Goal: Task Accomplishment & Management: Use online tool/utility

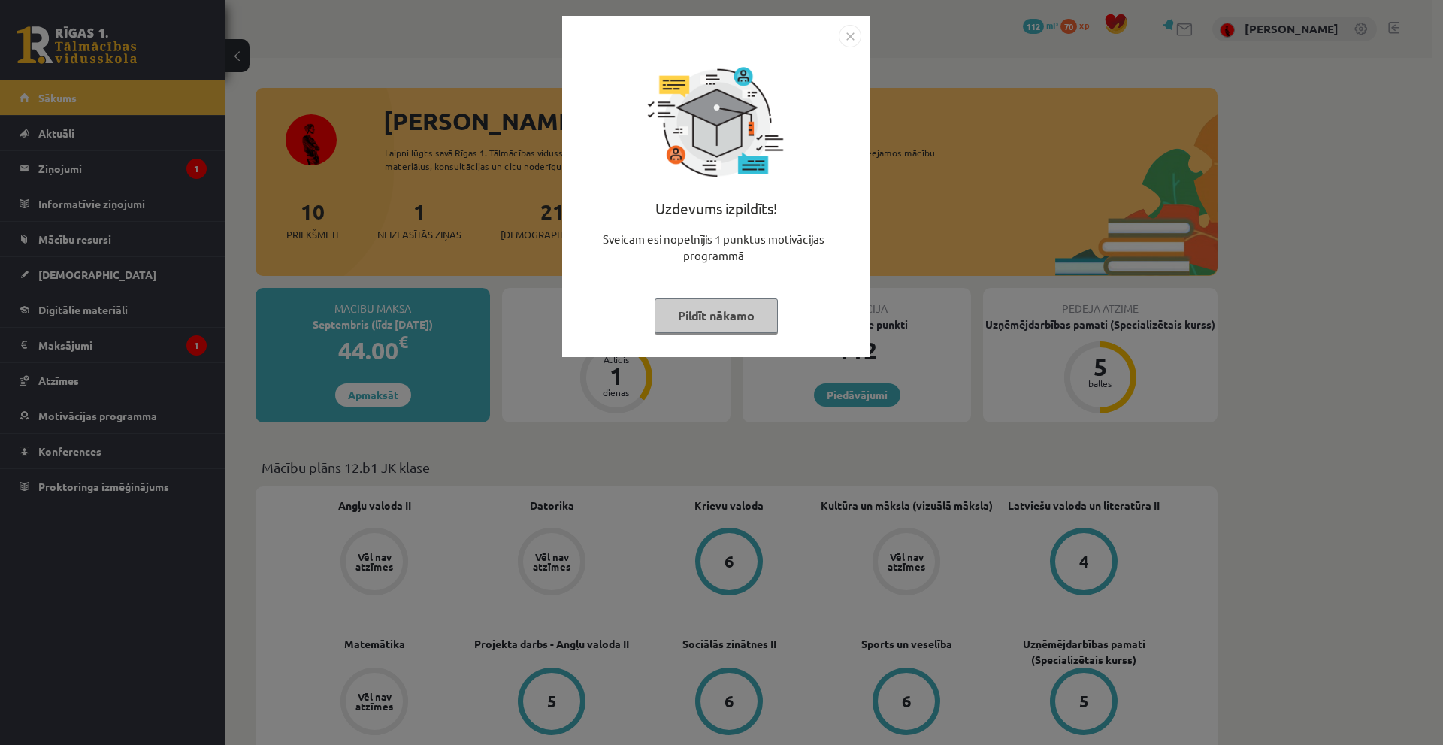
click at [723, 313] on button "Pildīt nākamo" at bounding box center [716, 315] width 123 height 35
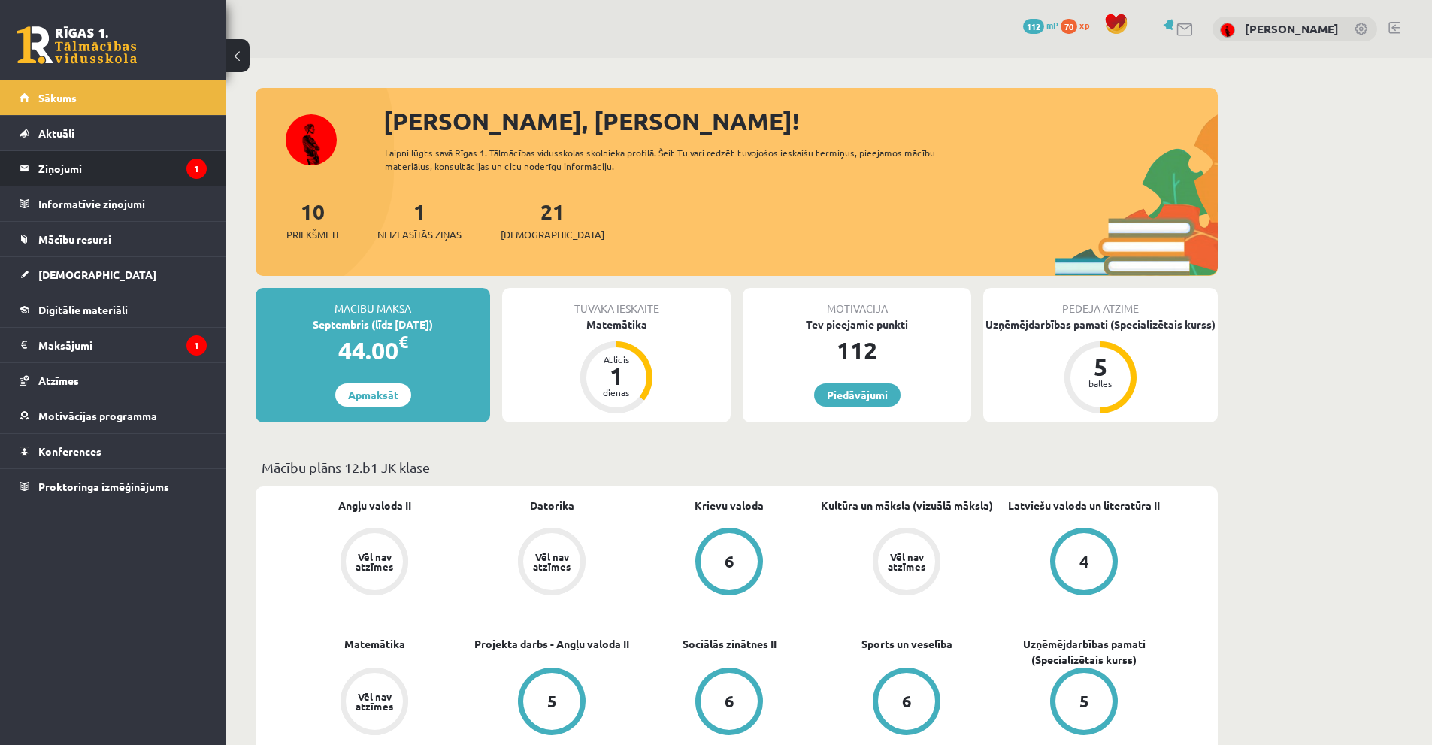
click at [65, 171] on legend "Ziņojumi 1" at bounding box center [122, 168] width 168 height 35
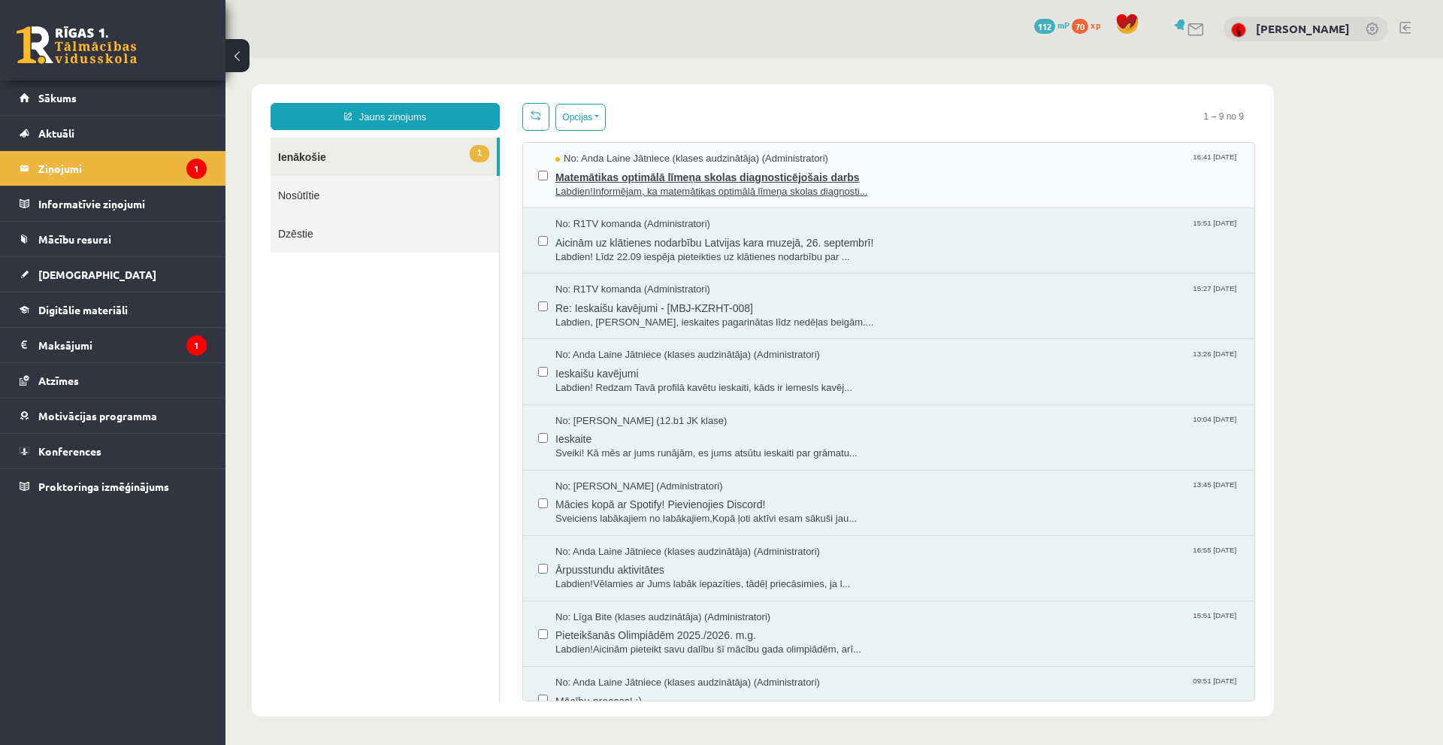
click at [657, 179] on span "Matemātikas optimālā līmeņa skolas diagnosticējošais darbs" at bounding box center [897, 175] width 684 height 19
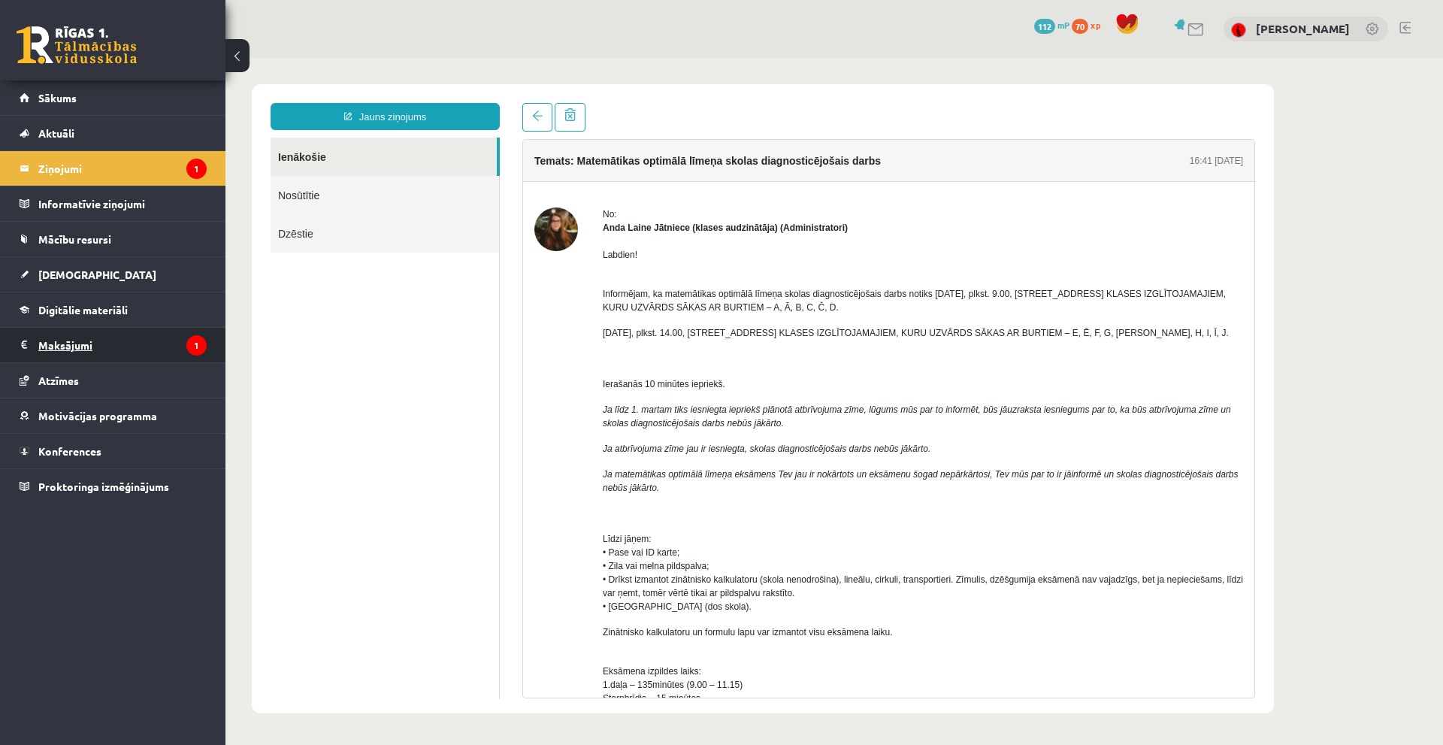
click at [91, 335] on legend "Maksājumi 1" at bounding box center [122, 345] width 168 height 35
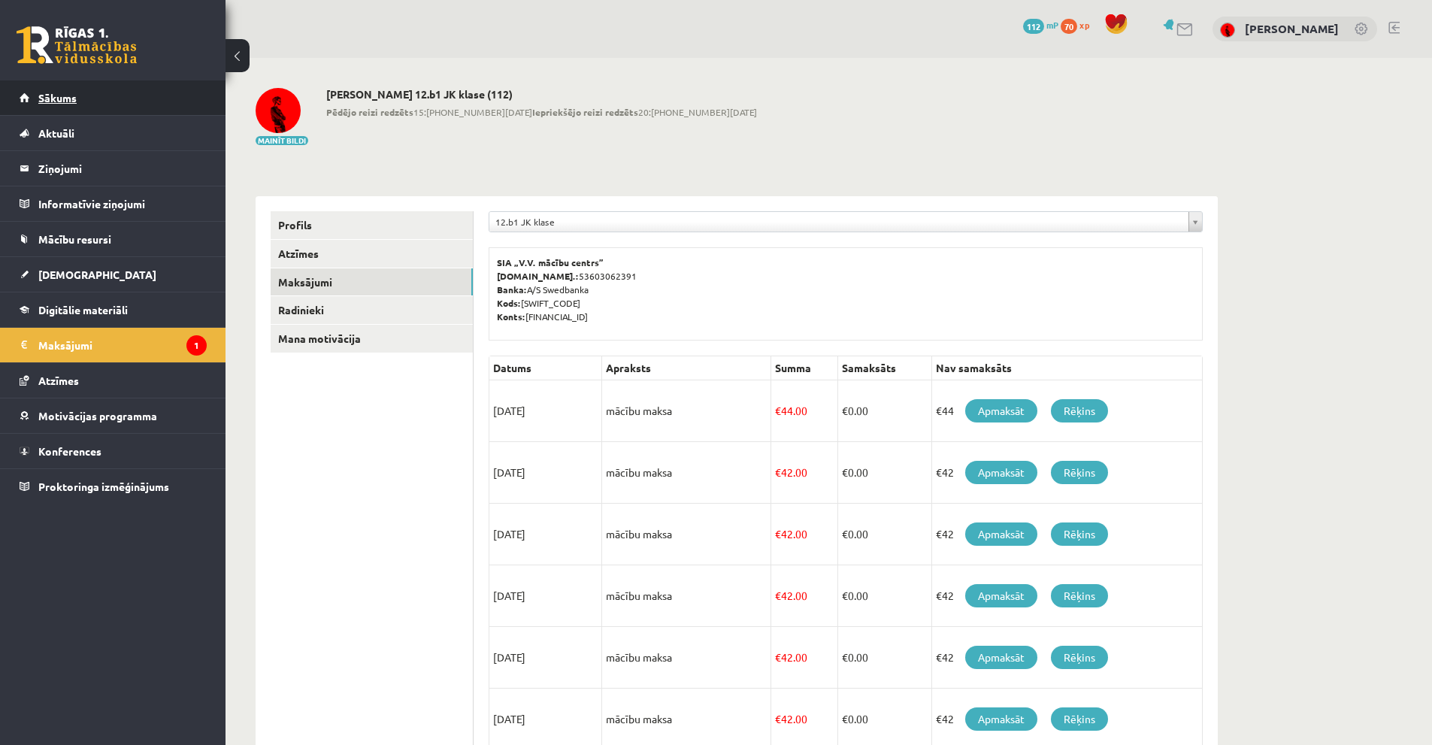
click at [62, 97] on span "Sākums" at bounding box center [57, 98] width 38 height 14
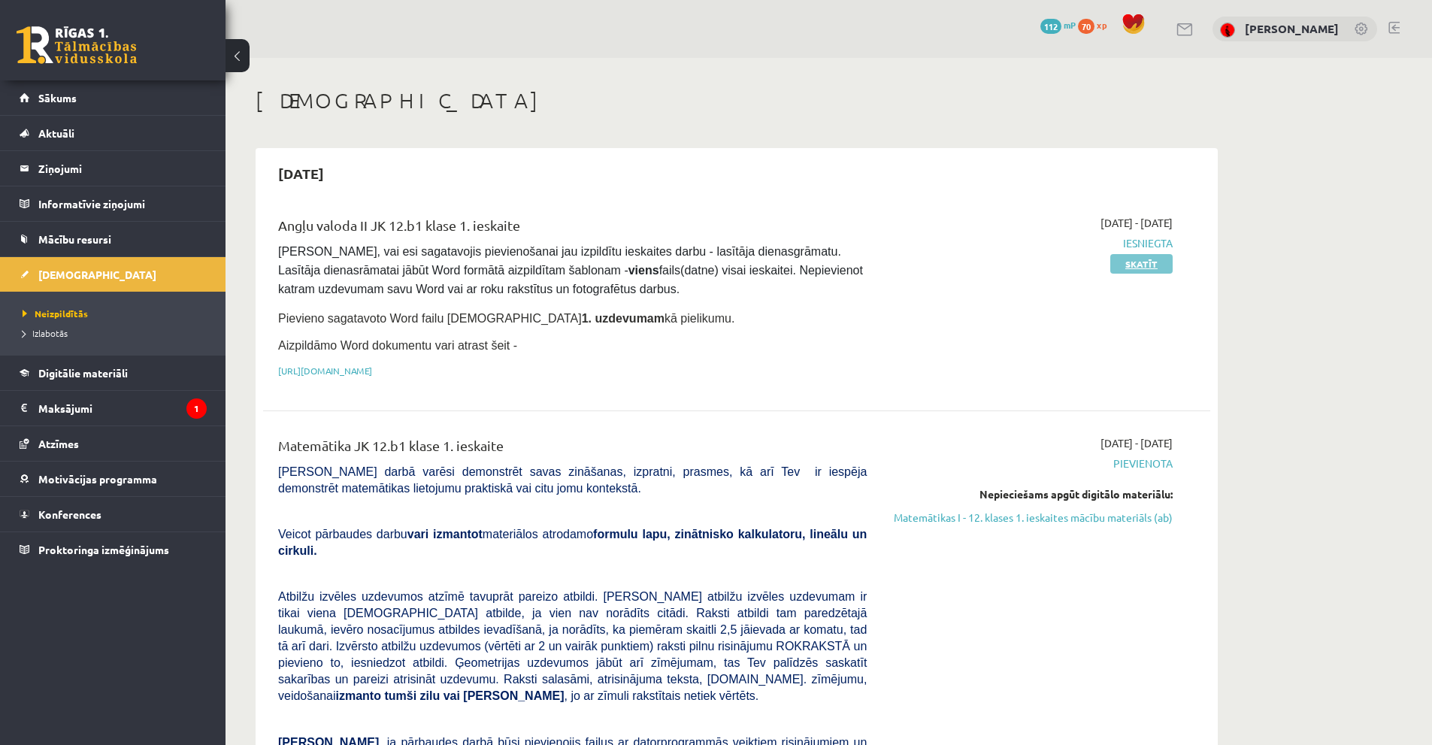
click at [1136, 260] on link "Skatīt" at bounding box center [1141, 264] width 62 height 20
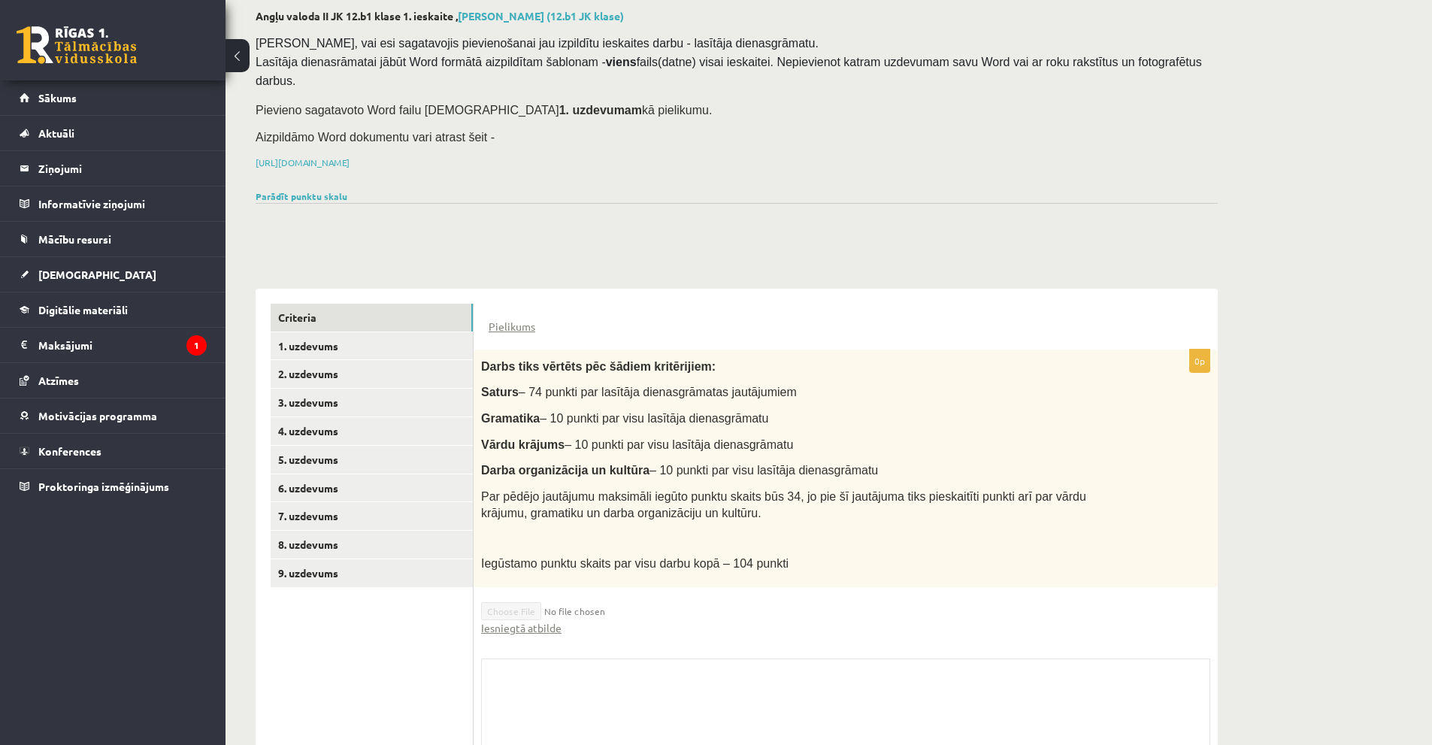
scroll to position [174, 0]
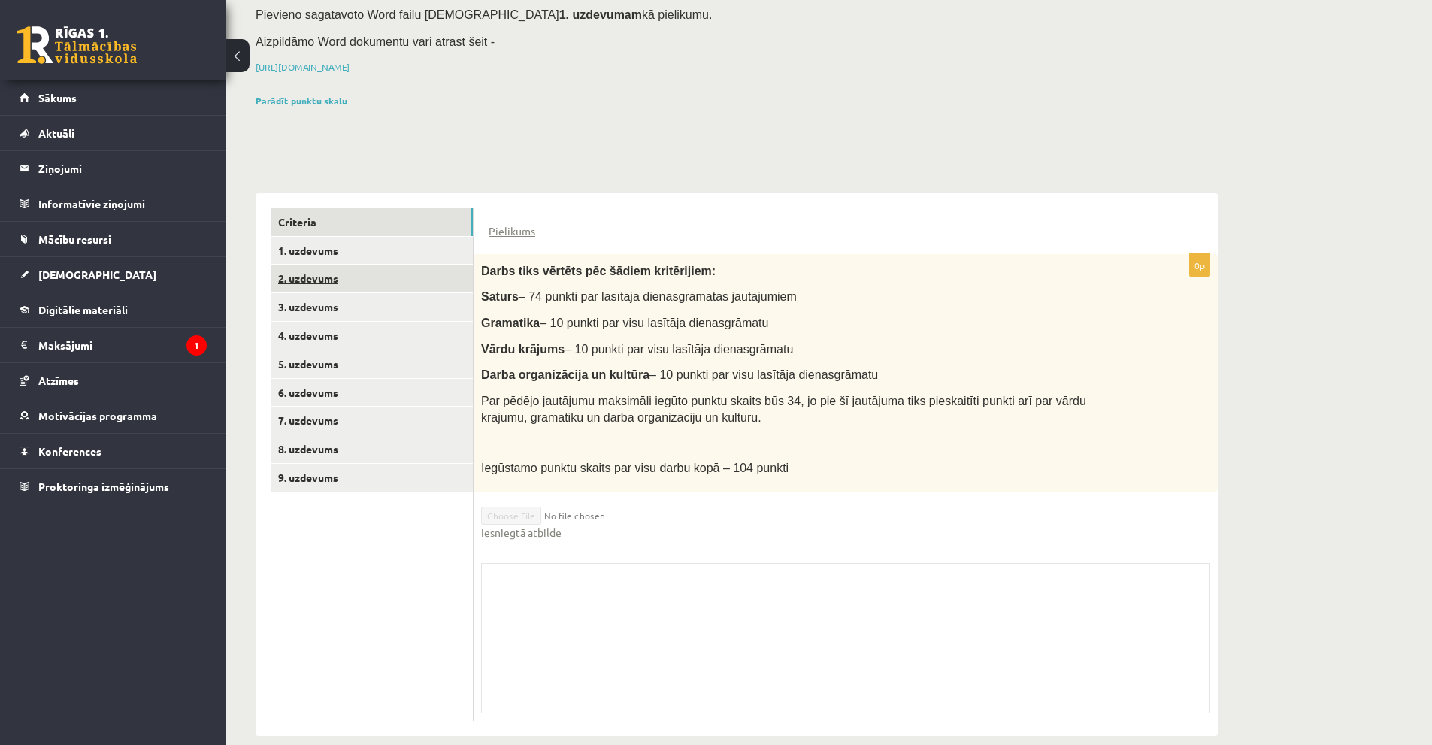
click at [314, 265] on link "2. uzdevums" at bounding box center [372, 279] width 202 height 28
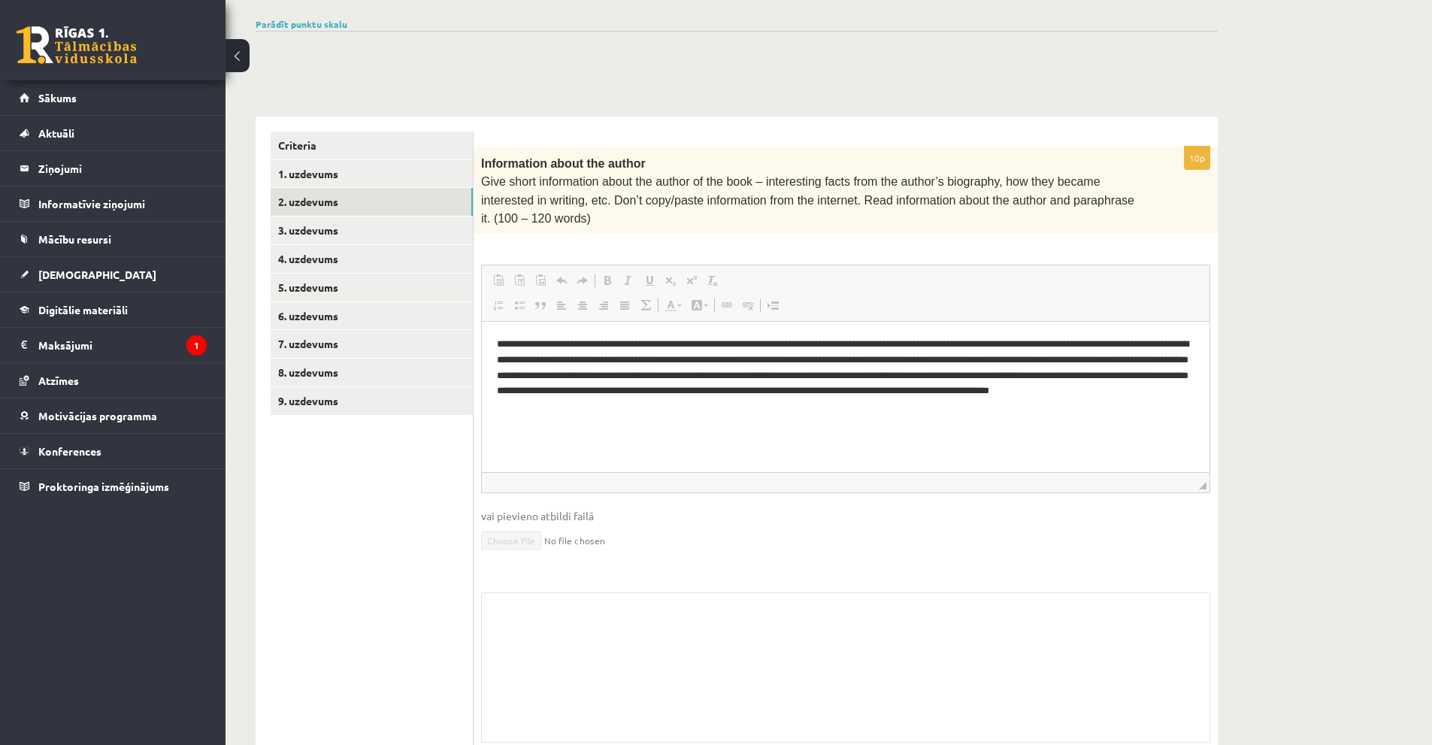
scroll to position [260, 0]
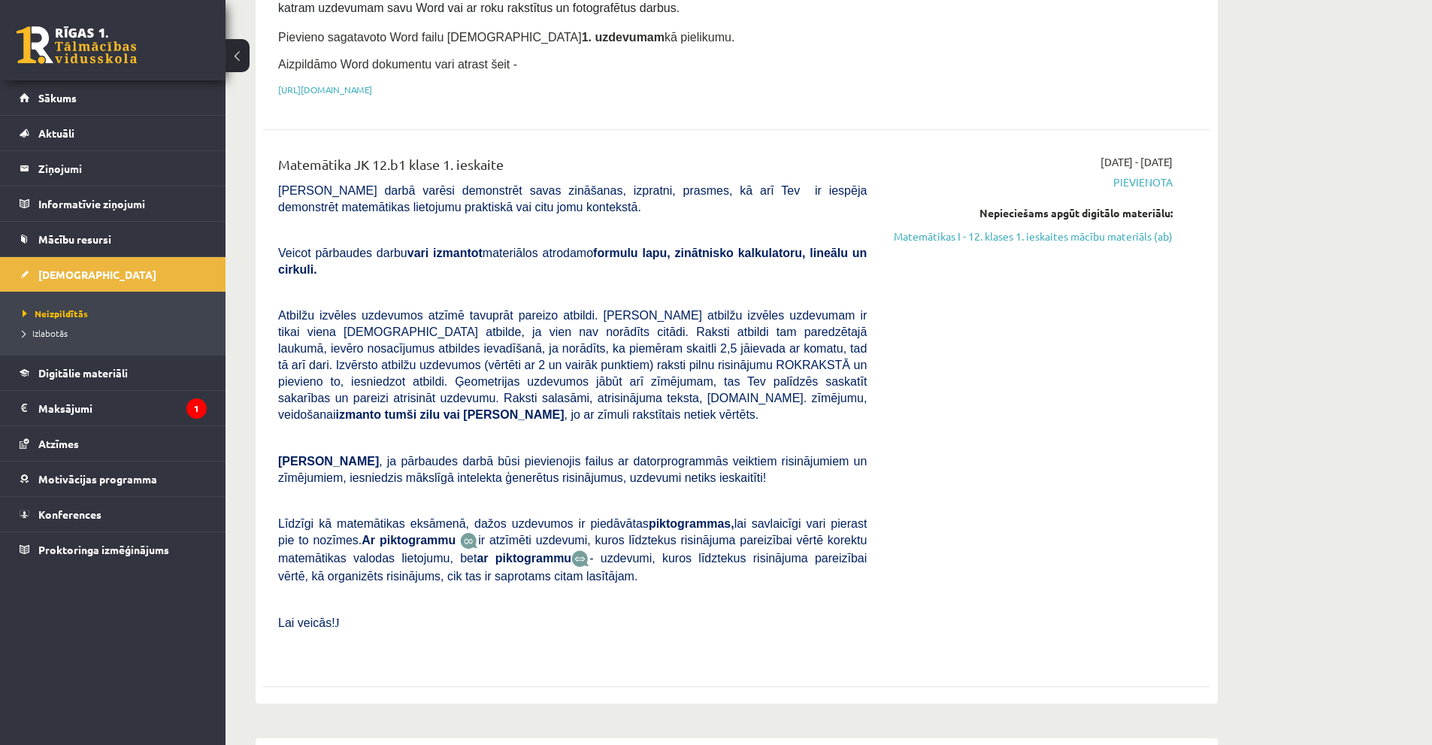
scroll to position [301, 0]
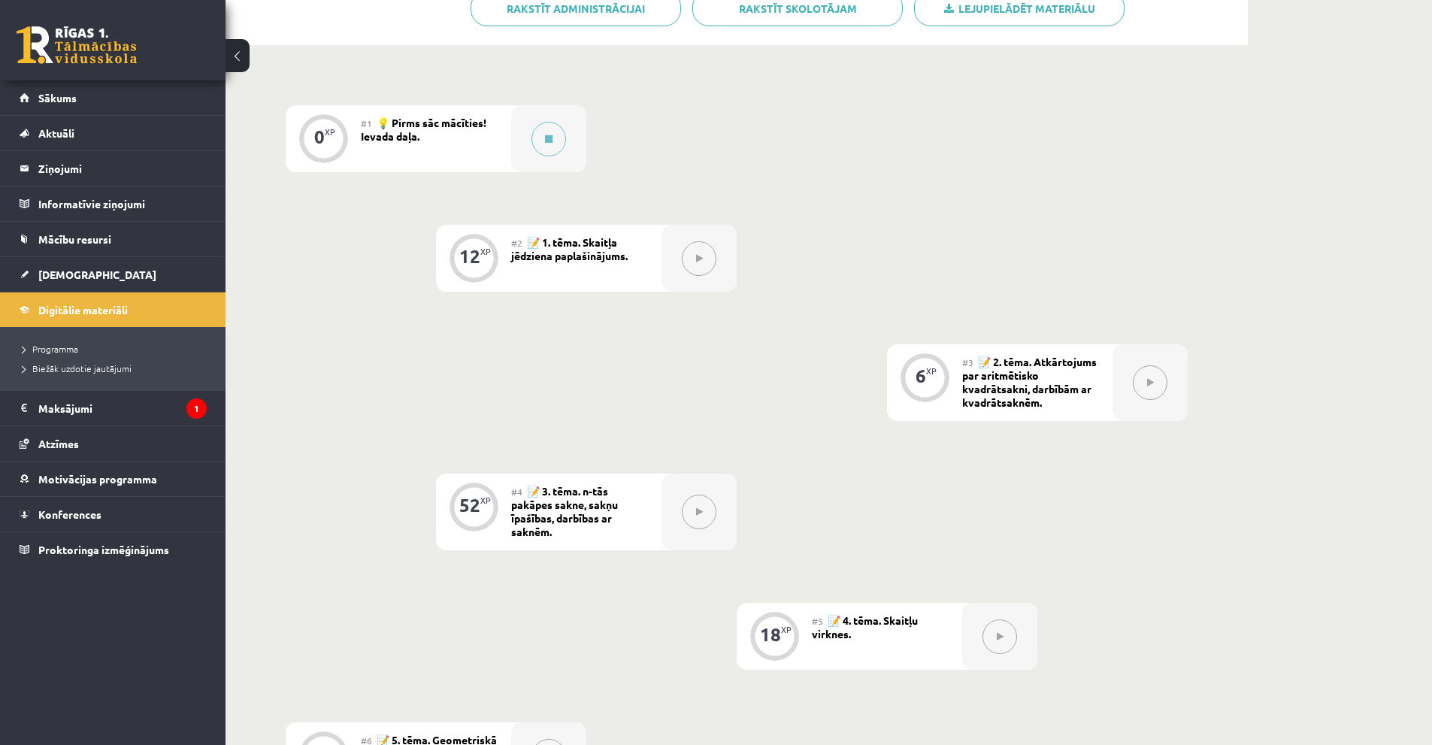
scroll to position [140, 0]
